Goal: Transaction & Acquisition: Purchase product/service

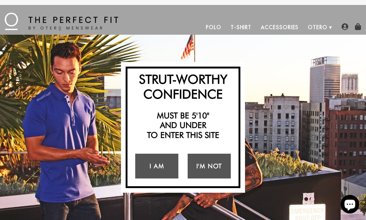
click at [162, 163] on link "I Am" at bounding box center [156, 166] width 43 height 25
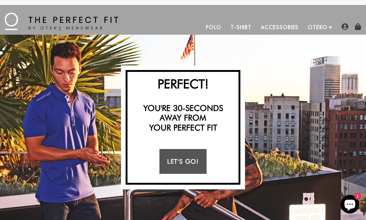
click at [193, 164] on link "Let's Go!" at bounding box center [182, 161] width 47 height 25
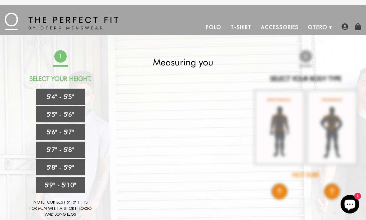
click at [77, 132] on link "5'6" - 5'7"" at bounding box center [61, 132] width 50 height 16
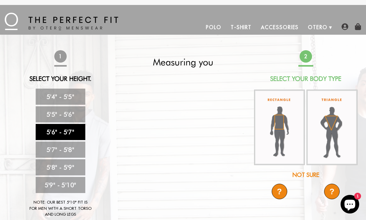
click at [279, 126] on img at bounding box center [279, 128] width 51 height 76
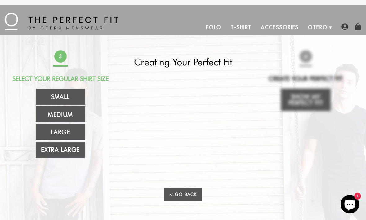
click at [76, 96] on link "Small" at bounding box center [61, 97] width 50 height 16
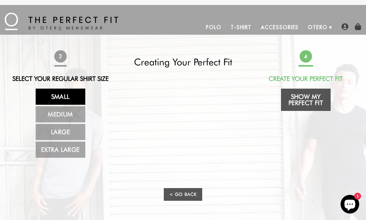
click at [312, 96] on link "Show My Perfect Fit" at bounding box center [306, 100] width 50 height 22
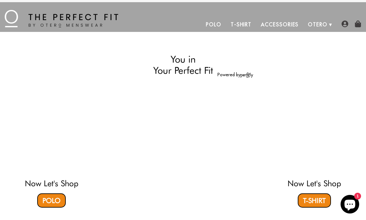
select select "56-57"
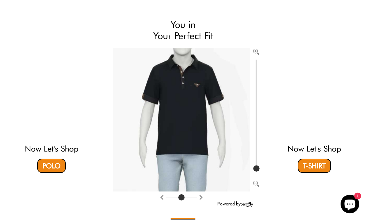
scroll to position [38, 0]
click at [318, 167] on link "T-Shirt" at bounding box center [314, 166] width 33 height 14
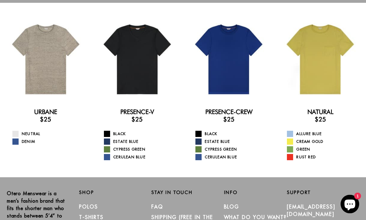
scroll to position [32, 0]
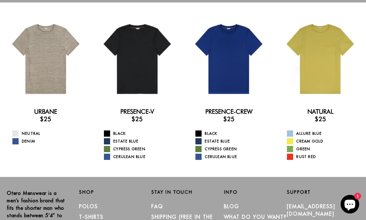
click at [294, 157] on link "Rust Red" at bounding box center [324, 157] width 74 height 6
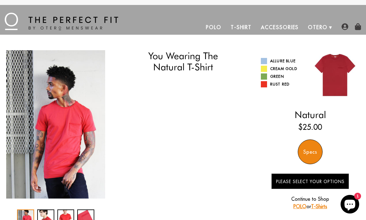
select select "56-57"
